Goal: Transaction & Acquisition: Purchase product/service

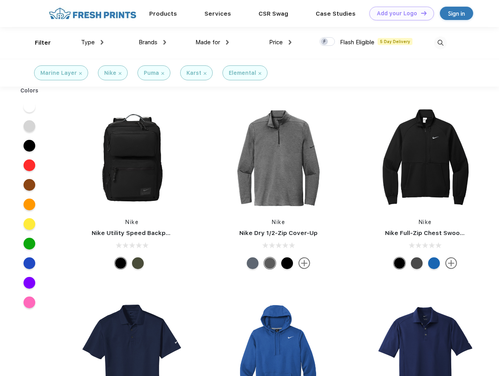
scroll to position [0, 0]
click at [398, 13] on link "Add your Logo Design Tool" at bounding box center [401, 14] width 65 height 14
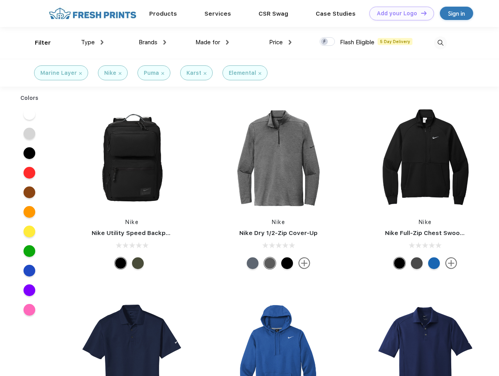
click at [0, 0] on div "Design Tool" at bounding box center [0, 0] width 0 height 0
click at [420, 13] on link "Add your Logo Design Tool" at bounding box center [401, 14] width 65 height 14
click at [38, 43] on div "Filter" at bounding box center [43, 42] width 16 height 9
click at [92, 42] on span "Type" at bounding box center [88, 42] width 14 height 7
click at [152, 42] on span "Brands" at bounding box center [148, 42] width 19 height 7
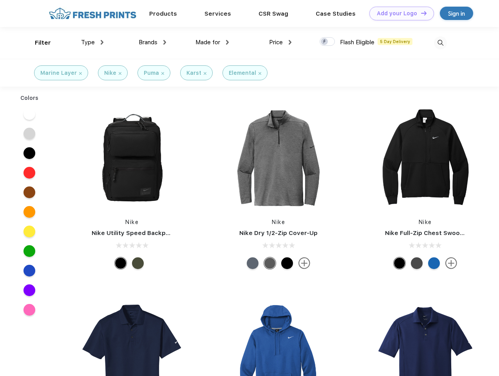
click at [212, 42] on span "Made for" at bounding box center [207, 42] width 25 height 7
click at [280, 42] on span "Price" at bounding box center [276, 42] width 14 height 7
click at [327, 42] on div at bounding box center [326, 41] width 15 height 9
click at [324, 42] on input "checkbox" at bounding box center [321, 39] width 5 height 5
click at [440, 43] on img at bounding box center [440, 42] width 13 height 13
